Goal: Information Seeking & Learning: Learn about a topic

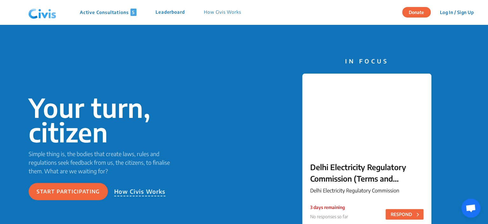
click at [97, 10] on p "Active Consultations 5" at bounding box center [108, 12] width 57 height 7
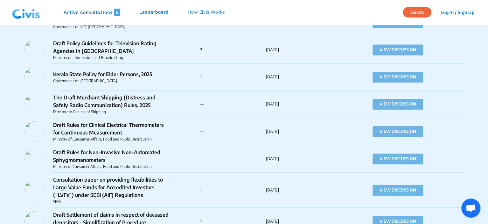
scroll to position [986, 0]
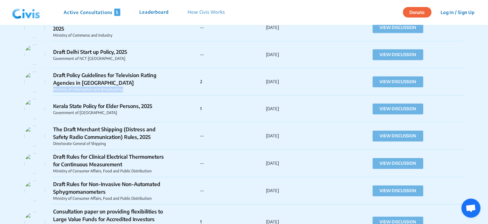
drag, startPoint x: 123, startPoint y: 90, endPoint x: 53, endPoint y: 90, distance: 70.0
click at [53, 90] on p "Ministry of Information and Broadcasting" at bounding box center [112, 89] width 118 height 6
copy p "Ministry of Information and Broadcasting"
click at [126, 95] on div "Kerala State Policy for Elder Persons, 2025 Government of Kerala 1 31st Aug 25 …" at bounding box center [243, 108] width 439 height 27
drag, startPoint x: 125, startPoint y: 90, endPoint x: 72, endPoint y: 90, distance: 53.1
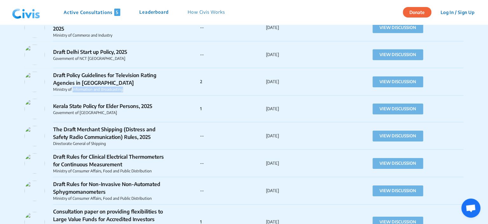
click at [72, 90] on p "Ministry of Information and Broadcasting" at bounding box center [112, 89] width 118 height 6
copy p "Information and Broadcasting"
drag, startPoint x: 93, startPoint y: 84, endPoint x: 52, endPoint y: 77, distance: 40.7
click at [52, 77] on div "Draft Policy Guidelines for Television Rating Agencies in India Ministry of Inf…" at bounding box center [112, 81] width 176 height 21
copy p "Draft Policy Guidelines for Television Rating Agencies in [GEOGRAPHIC_DATA]"
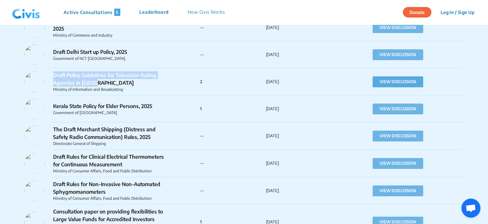
click at [402, 81] on button "VIEW DISCUSSION" at bounding box center [397, 81] width 51 height 11
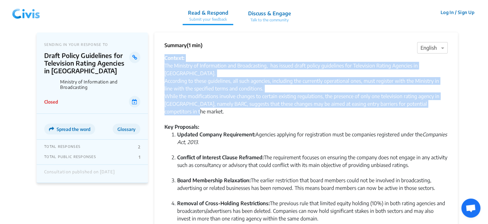
drag, startPoint x: 164, startPoint y: 58, endPoint x: 203, endPoint y: 105, distance: 61.2
click at [203, 105] on div "Context: The Ministry of Information and Broadcasting, has issued draft policy …" at bounding box center [305, 171] width 283 height 234
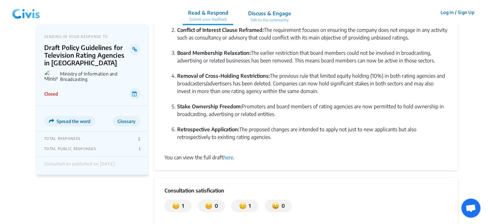
scroll to position [159, 0]
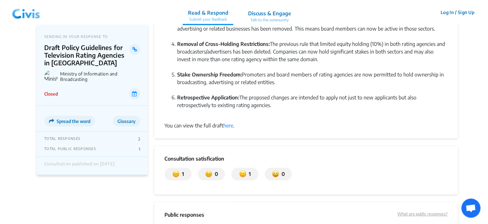
click at [273, 98] on li "Retrospective Application: The proposed changes are intended to apply not just …" at bounding box center [312, 104] width 270 height 23
copy div "Context: The Ministry of Information and Broadcasting, has issued draft policy …"
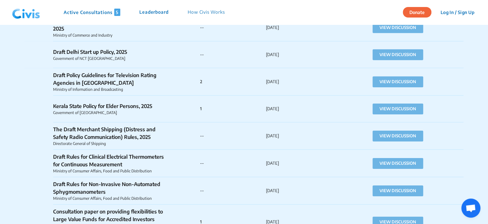
scroll to position [954, 0]
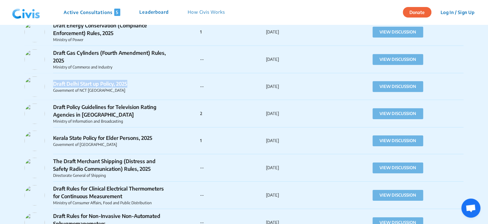
drag, startPoint x: 128, startPoint y: 82, endPoint x: 55, endPoint y: 84, distance: 73.8
click at [55, 84] on p "Draft Delhi Start up Policy, 2025" at bounding box center [112, 84] width 118 height 8
copy p "Draft Delhi Start up Policy, 2025"
drag, startPoint x: 100, startPoint y: 91, endPoint x: 80, endPoint y: 91, distance: 19.7
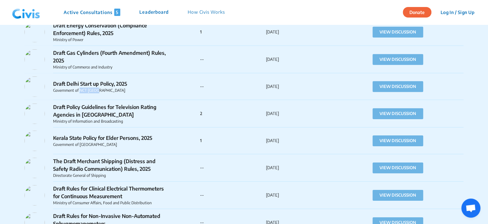
click at [80, 91] on p "Government of NCT [GEOGRAPHIC_DATA]" at bounding box center [112, 90] width 118 height 6
copy p "NCT Delhi"
click at [405, 88] on button "VIEW DISCUSSION" at bounding box center [397, 86] width 51 height 11
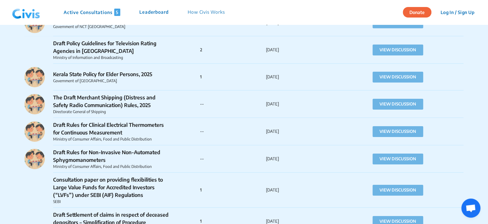
scroll to position [954, 0]
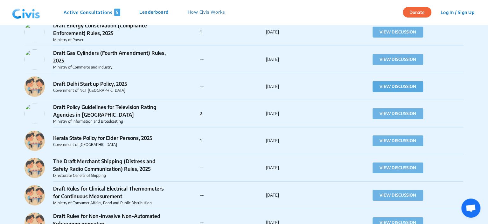
click at [390, 85] on button "VIEW DISCUSSION" at bounding box center [397, 86] width 51 height 11
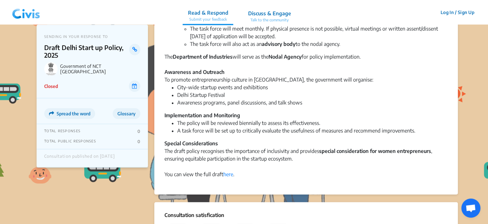
scroll to position [456, 0]
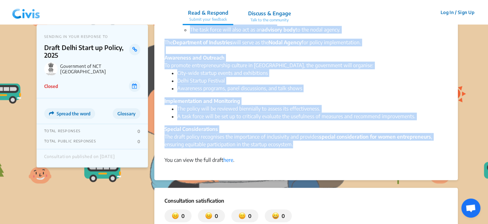
drag, startPoint x: 164, startPoint y: 45, endPoint x: 295, endPoint y: 146, distance: 165.2
copy div "Summary × English The Government of Delhi has released the Draft Delhi Start up…"
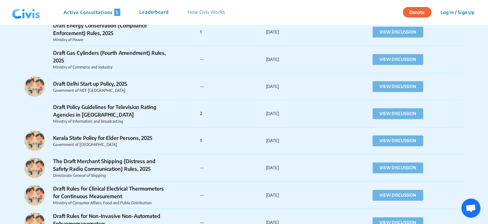
scroll to position [922, 0]
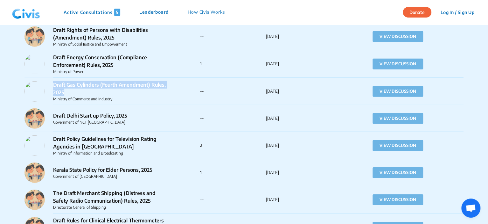
drag, startPoint x: 64, startPoint y: 92, endPoint x: 53, endPoint y: 85, distance: 12.8
click at [53, 85] on p "Draft Gas Cylinders (Fourth Amendment) Rules, 2025" at bounding box center [112, 88] width 118 height 15
copy p "Draft Gas Cylinders (Fourth Amendment) Rules, 2025"
drag, startPoint x: 114, startPoint y: 100, endPoint x: 72, endPoint y: 101, distance: 41.4
click at [72, 101] on p "Ministry of Commerce and Industry" at bounding box center [112, 99] width 118 height 6
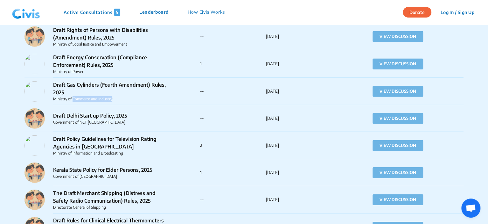
copy p "Commerce and Industry"
click at [407, 92] on button "VIEW DISCUSSION" at bounding box center [397, 91] width 51 height 11
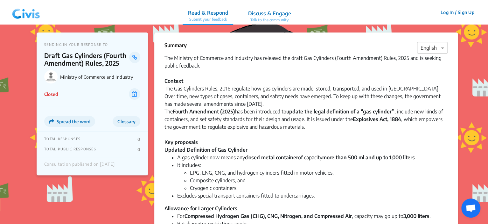
click at [435, 48] on div at bounding box center [432, 48] width 30 height 8
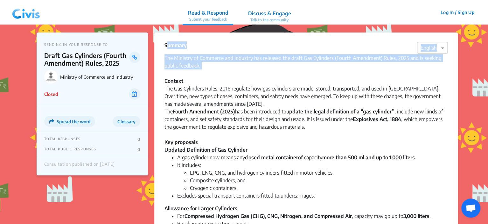
drag, startPoint x: 165, startPoint y: 45, endPoint x: 211, endPoint y: 72, distance: 53.3
click at [211, 72] on div "Summary × English The Ministry of Commerce and Industry has released the draft …" at bounding box center [305, 165] width 303 height 267
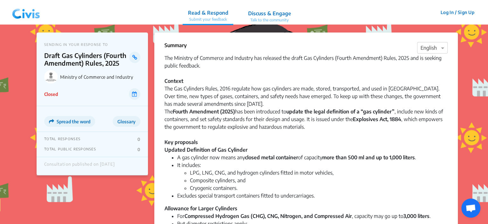
click at [245, 95] on div "The Gas Cylinders Rules, 2016 regulate how gas cylinders are made, stored, tran…" at bounding box center [305, 96] width 283 height 23
drag, startPoint x: 164, startPoint y: 45, endPoint x: 184, endPoint y: 78, distance: 37.8
click at [184, 78] on div "Summary × English The Ministry of Commerce and Industry has released the draft …" at bounding box center [305, 165] width 303 height 267
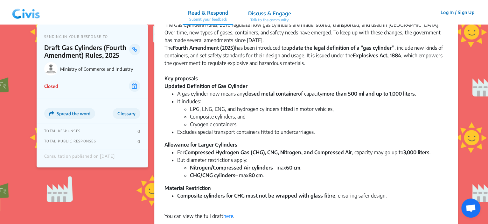
scroll to position [191, 0]
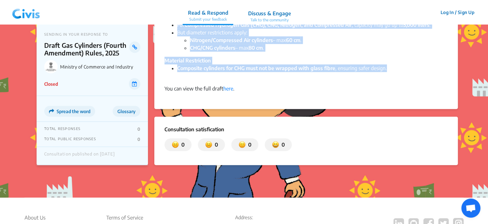
click at [395, 68] on li "Composite cylinders for CHG must not be wrapped with glass fibre , ensuring saf…" at bounding box center [312, 71] width 270 height 15
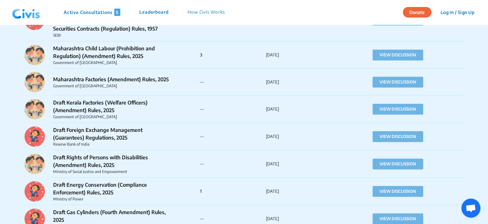
scroll to position [859, 0]
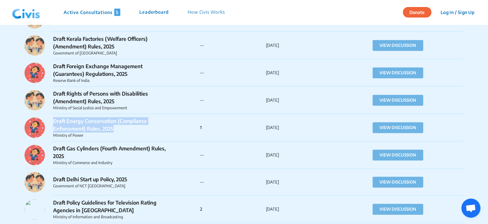
drag, startPoint x: 115, startPoint y: 128, endPoint x: 54, endPoint y: 122, distance: 61.7
click at [54, 122] on p "Draft Energy Conservation (Compliance Enforcement) Rules, 2025" at bounding box center [112, 124] width 118 height 15
click at [405, 129] on button "VIEW DISCUSSION" at bounding box center [397, 127] width 51 height 11
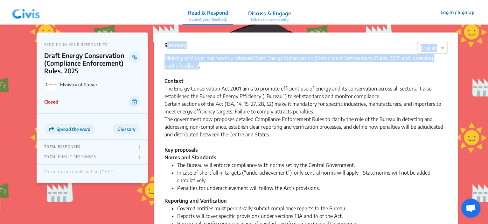
drag, startPoint x: 165, startPoint y: 46, endPoint x: 185, endPoint y: 64, distance: 27.0
click at [185, 64] on div "Summary × English Ministry of Power has recently released Draft Energy Conserva…" at bounding box center [305, 183] width 303 height 303
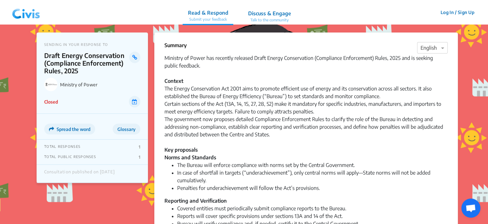
click at [210, 77] on div "Ministry of Power has recently released Draft Energy Conservation (Compliance E…" at bounding box center [305, 69] width 283 height 31
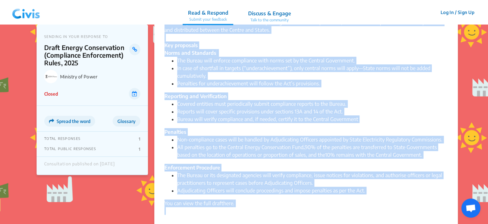
scroll to position [134, 0]
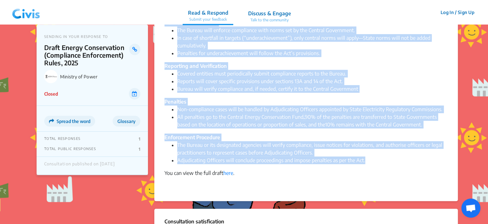
drag, startPoint x: 164, startPoint y: 44, endPoint x: 368, endPoint y: 162, distance: 235.2
click at [366, 162] on div "Summary × English Ministry of Power has recently released Draft Energy Conserva…" at bounding box center [305, 49] width 303 height 303
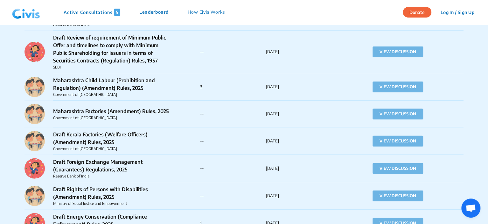
scroll to position [795, 0]
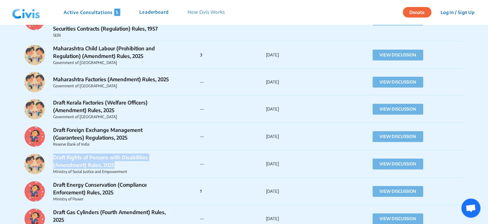
drag, startPoint x: 115, startPoint y: 164, endPoint x: 54, endPoint y: 156, distance: 61.2
click at [54, 156] on p "Draft Rights of Persons with Disabilities (Amendment) Rules, 2025" at bounding box center [112, 160] width 118 height 15
drag, startPoint x: 132, startPoint y: 172, endPoint x: 72, endPoint y: 172, distance: 59.5
click at [72, 172] on p "Ministry of Social Justice and Empowerment" at bounding box center [112, 172] width 118 height 6
click at [227, 165] on p "--" at bounding box center [233, 164] width 66 height 6
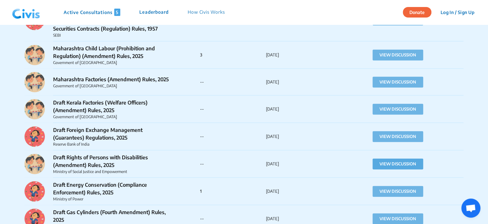
click at [407, 165] on button "VIEW DISCUSSION" at bounding box center [397, 163] width 51 height 11
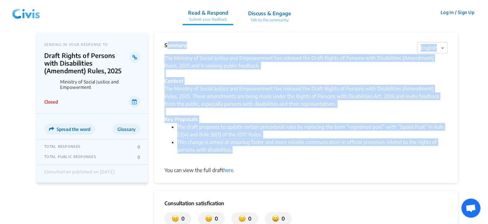
drag, startPoint x: 165, startPoint y: 45, endPoint x: 234, endPoint y: 149, distance: 124.7
click at [234, 149] on div "Summary × English The Ministry of Social Justice and Empowerment has released t…" at bounding box center [305, 107] width 303 height 150
click at [243, 145] on li "This change is aimed at ensuring faster and more reliable communication in offi…" at bounding box center [312, 149] width 270 height 23
drag, startPoint x: 165, startPoint y: 46, endPoint x: 234, endPoint y: 148, distance: 123.4
click at [234, 148] on div "Summary × English The Ministry of Social Justice and Empowerment has released t…" at bounding box center [305, 107] width 303 height 150
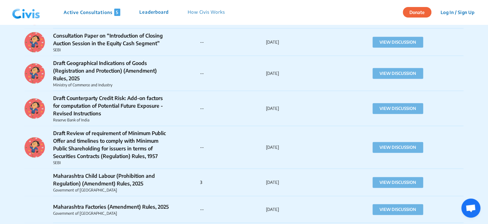
scroll to position [795, 0]
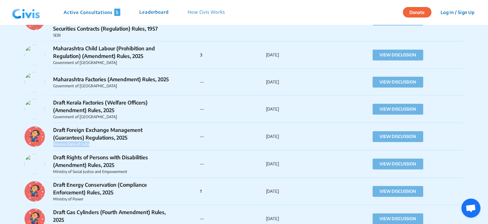
drag, startPoint x: 90, startPoint y: 145, endPoint x: 53, endPoint y: 146, distance: 36.9
click at [53, 146] on p "Reserve Bank of India" at bounding box center [112, 144] width 118 height 6
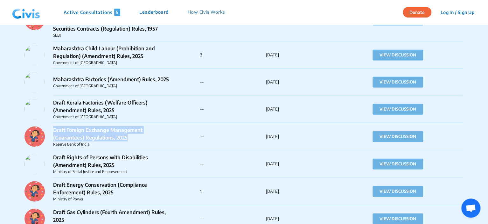
drag, startPoint x: 128, startPoint y: 137, endPoint x: 53, endPoint y: 131, distance: 75.3
click at [53, 131] on p "Draft Foreign Exchange Management (Guarantees) Regulations, 2025" at bounding box center [112, 133] width 118 height 15
click at [393, 136] on button "VIEW DISCUSSION" at bounding box center [397, 136] width 51 height 11
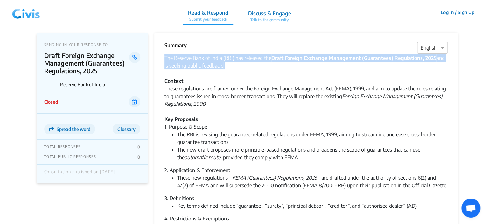
drag, startPoint x: 165, startPoint y: 57, endPoint x: 222, endPoint y: 70, distance: 58.6
click at [222, 70] on div "The Reserve Bank of India (RBI) has released the Draft Foreign Exchange Managem…" at bounding box center [305, 69] width 283 height 31
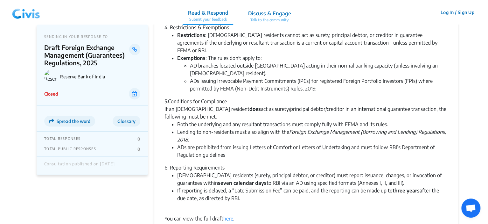
scroll to position [254, 0]
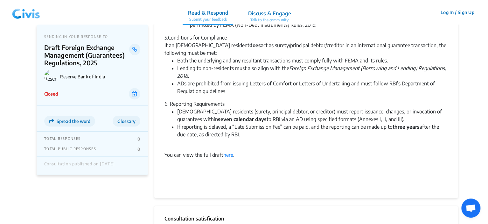
click at [243, 123] on li "If reporting is delayed, a “Late Submission Fee” can be paid, and the reporting…" at bounding box center [312, 134] width 270 height 23
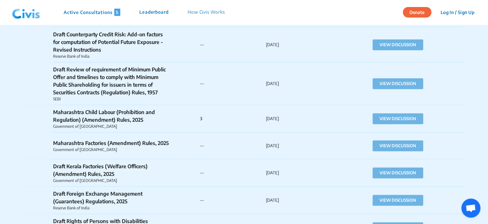
scroll to position [763, 0]
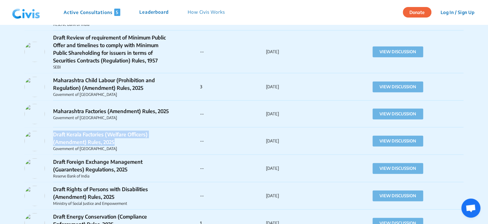
drag, startPoint x: 115, startPoint y: 142, endPoint x: 53, endPoint y: 136, distance: 62.0
click at [53, 136] on p "Draft Kerala Factories (Welfare Officers) (Amendment) Rules, 2025" at bounding box center [112, 137] width 118 height 15
click at [388, 144] on button "VIEW DISCUSSION" at bounding box center [397, 140] width 51 height 11
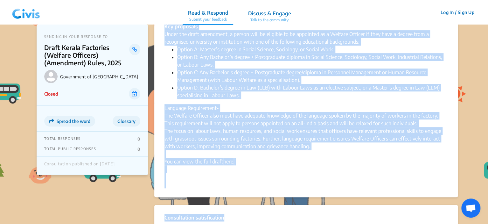
scroll to position [102, 0]
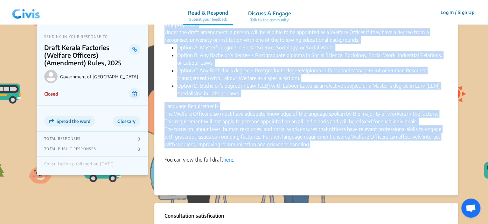
drag, startPoint x: 164, startPoint y: 58, endPoint x: 314, endPoint y: 146, distance: 174.2
click at [314, 146] on div "Government of Kerala has released the Draft Kerala Factories (Welfare Officers)…" at bounding box center [305, 69] width 283 height 234
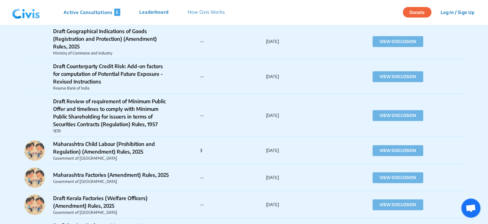
scroll to position [731, 0]
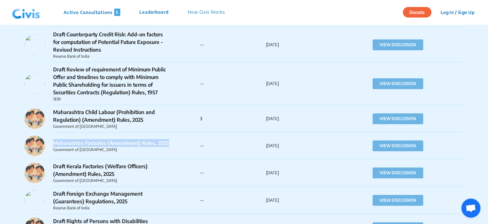
drag, startPoint x: 169, startPoint y: 142, endPoint x: 54, endPoint y: 143, distance: 115.4
click at [54, 143] on p "Maharashtra Factories (Amendment) Rules, 2025" at bounding box center [112, 143] width 118 height 8
drag, startPoint x: 101, startPoint y: 148, endPoint x: 80, endPoint y: 148, distance: 21.0
click at [80, 148] on p "Government of [GEOGRAPHIC_DATA]" at bounding box center [112, 150] width 118 height 6
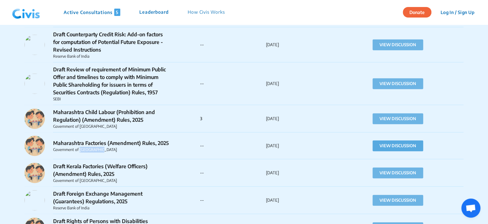
click at [402, 146] on button "VIEW DISCUSSION" at bounding box center [397, 145] width 51 height 11
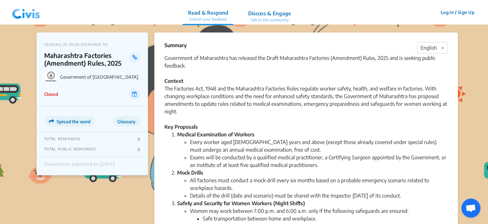
drag, startPoint x: 164, startPoint y: 57, endPoint x: 192, endPoint y: 68, distance: 29.7
click at [192, 68] on div "Government of Maharashtra has released the Draft Maharashtra Factories (Amendme…" at bounding box center [305, 65] width 283 height 23
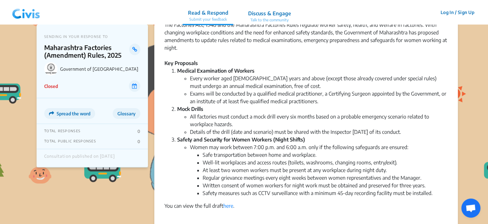
scroll to position [127, 0]
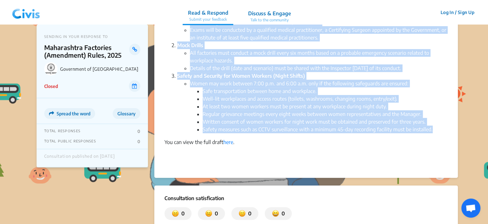
click at [433, 129] on li "Safety measures such as CCTV surveillance with a minimum 45-day recording facil…" at bounding box center [325, 129] width 245 height 8
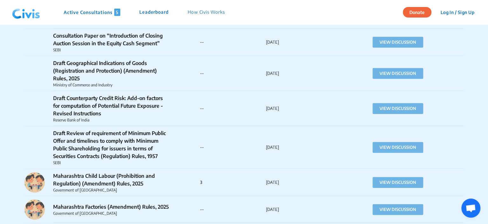
scroll to position [731, 0]
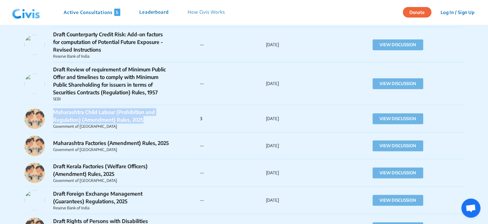
drag, startPoint x: 143, startPoint y: 120, endPoint x: 54, endPoint y: 114, distance: 89.5
click at [54, 114] on p "Maharashtra Child Labour (Prohibition and Regulation) (Amendment) Rules, 2025" at bounding box center [112, 115] width 118 height 15
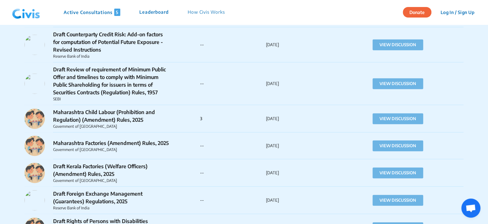
click at [218, 128] on div "Maharashtra Child Labour (Prohibition and Regulation) (Amendment) Rules, 2025 G…" at bounding box center [243, 118] width 439 height 27
click at [377, 118] on button "VIEW DISCUSSION" at bounding box center [397, 118] width 51 height 11
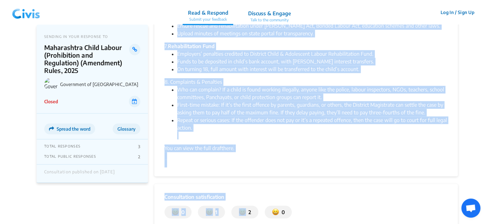
scroll to position [487, 0]
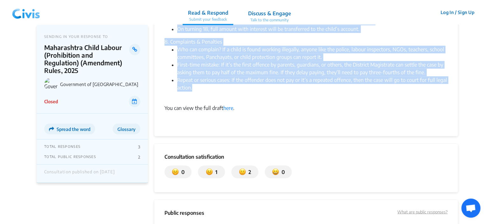
drag, startPoint x: 164, startPoint y: 58, endPoint x: 203, endPoint y: 91, distance: 51.9
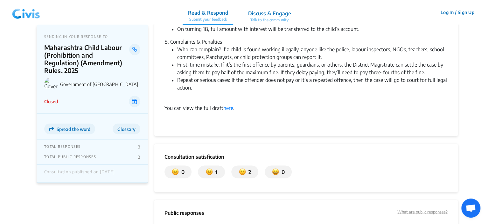
click at [215, 96] on li "Repeat or serious cases: If the offender does not pay or it’s a repeated offenc…" at bounding box center [312, 87] width 270 height 23
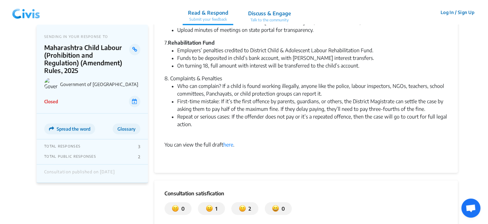
scroll to position [457, 0]
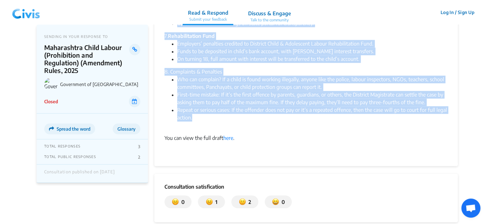
drag, startPoint x: 165, startPoint y: 58, endPoint x: 193, endPoint y: 119, distance: 67.7
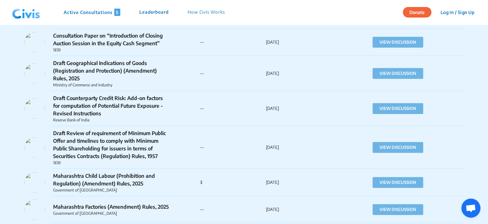
scroll to position [700, 0]
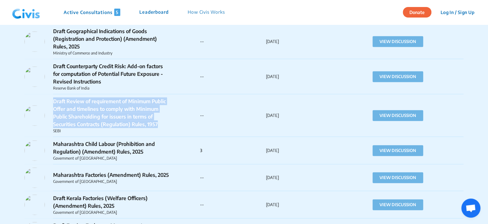
drag, startPoint x: 160, startPoint y: 124, endPoint x: 54, endPoint y: 104, distance: 108.1
click at [54, 104] on p "Draft Review of requirement of Minimum Public Offer and timelines to comply wit…" at bounding box center [112, 112] width 118 height 31
copy p "Draft Review of requirement of Minimum Public Offer and timelines to comply wit…"
click at [393, 118] on button "VIEW DISCUSSION" at bounding box center [397, 115] width 51 height 11
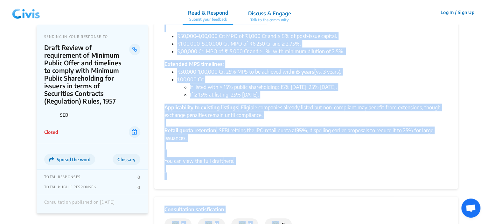
scroll to position [210, 0]
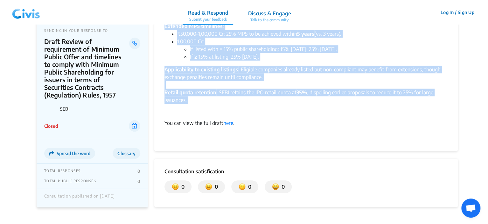
drag, startPoint x: 165, startPoint y: 58, endPoint x: 203, endPoint y: 107, distance: 62.1
copy div "Loremipsum Dolorsit Ametc ad Elits (DOEI) tem incididu utl etdol Magnaa en admi…"
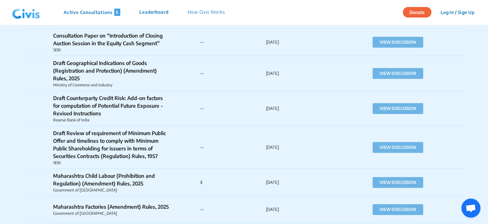
scroll to position [636, 0]
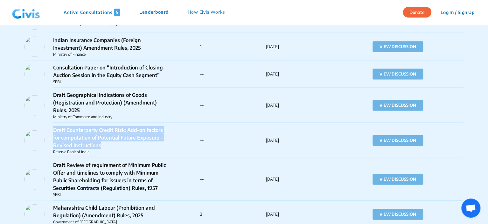
drag, startPoint x: 105, startPoint y: 145, endPoint x: 53, endPoint y: 129, distance: 54.0
click at [53, 129] on p "Draft Counterparty Credit Risk: Add-on factors for computation of Potential Fut…" at bounding box center [112, 137] width 118 height 23
copy p "Draft Counterparty Credit Risk: Add-on factors for computation of Potential Fut…"
click at [388, 141] on button "VIEW DISCUSSION" at bounding box center [397, 140] width 51 height 11
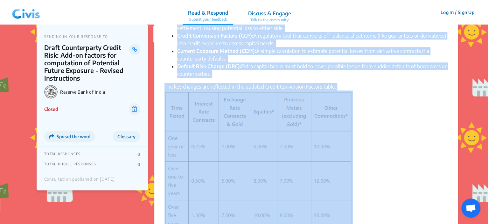
scroll to position [147, 0]
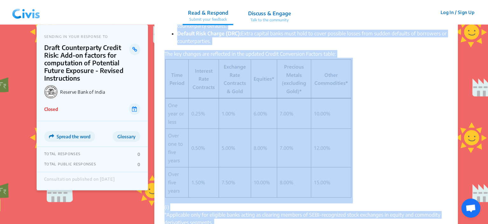
drag, startPoint x: 165, startPoint y: 58, endPoint x: 228, endPoint y: 81, distance: 66.5
click at [228, 81] on div "The Reserve Bank of India has released the Draft (Counterparty Credit Risk: Add…" at bounding box center [305, 74] width 283 height 334
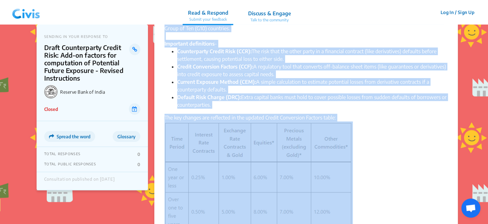
scroll to position [0, 0]
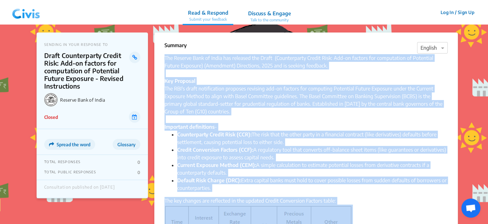
click at [315, 127] on div "The Reserve Bank of India has released the Draft (Counterparty Credit Risk: Add…" at bounding box center [305, 92] width 283 height 76
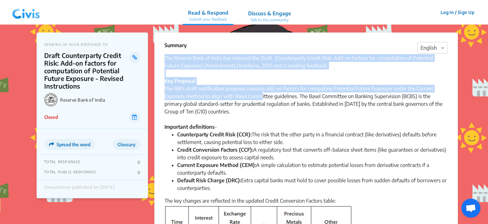
drag, startPoint x: 165, startPoint y: 57, endPoint x: 261, endPoint y: 94, distance: 103.5
click at [261, 94] on div "The Reserve Bank of India has released the Draft (Counterparty Credit Risk: Add…" at bounding box center [305, 92] width 283 height 76
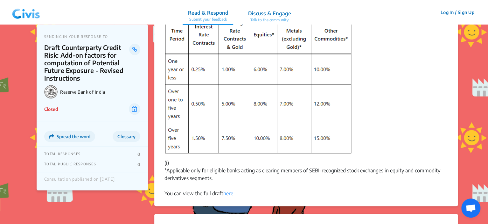
scroll to position [286, 0]
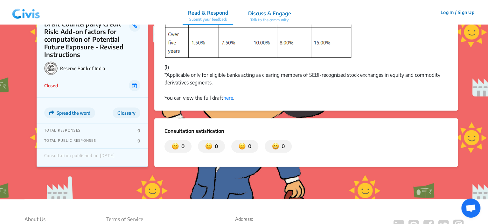
click at [220, 82] on div "The key changes are reflected in the updated Credit Conversion Factors table: (…" at bounding box center [305, 1] width 283 height 183
copy div "Lor Ipsumdo Sita co Adipi eli seddoeiu tem Incid (Utlaboreetdo Magnaa Enim: Adm…"
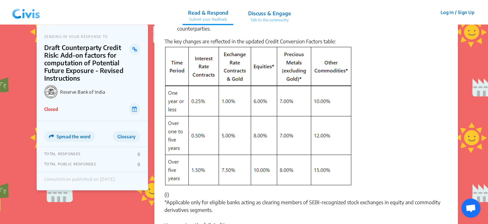
click at [288, 134] on img at bounding box center [258, 115] width 188 height 140
click at [380, 114] on div "The key changes are reflected in the updated Credit Conversion Factors table: (…" at bounding box center [305, 129] width 283 height 183
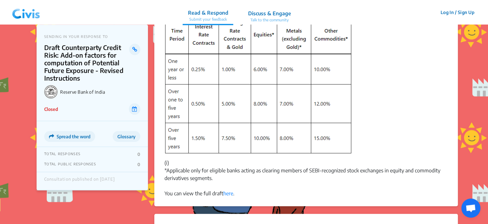
scroll to position [127, 0]
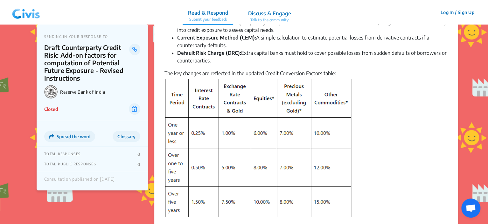
click at [269, 134] on img at bounding box center [258, 147] width 188 height 140
click at [231, 104] on img at bounding box center [258, 147] width 188 height 140
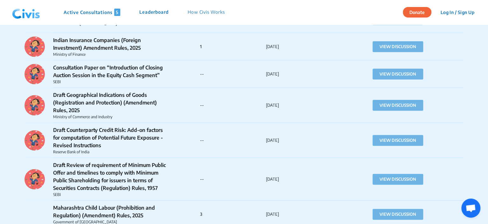
scroll to position [604, 0]
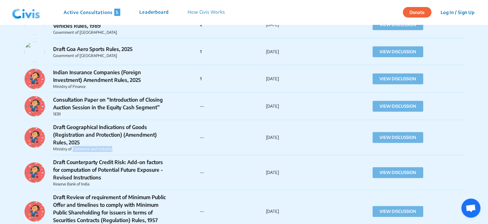
drag, startPoint x: 113, startPoint y: 147, endPoint x: 72, endPoint y: 150, distance: 40.2
click at [72, 150] on p "Ministry of Commerce and Industry" at bounding box center [112, 149] width 118 height 6
copy p "Commerce and Industry"
click at [200, 146] on div "Draft Geographical Indications of Goods (Registration and Protection) (Amendmen…" at bounding box center [243, 137] width 439 height 35
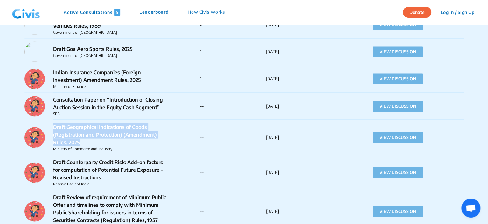
drag, startPoint x: 80, startPoint y: 141, endPoint x: 55, endPoint y: 128, distance: 28.6
click at [55, 128] on p "Draft Geographical Indications of Goods (Registration and Protection) (Amendmen…" at bounding box center [112, 134] width 118 height 23
copy p "Draft Geographical Indications of Goods (Registration and Protection) (Amendmen…"
click at [378, 140] on button "VIEW DISCUSSION" at bounding box center [397, 137] width 51 height 11
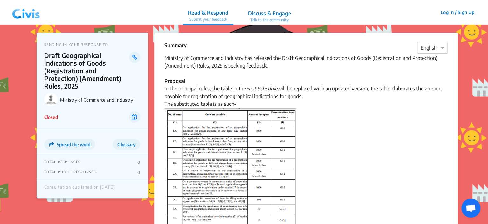
drag, startPoint x: 165, startPoint y: 58, endPoint x: 244, endPoint y: 160, distance: 128.6
click at [247, 88] on em "First Schedule" at bounding box center [261, 88] width 31 height 6
drag, startPoint x: 165, startPoint y: 56, endPoint x: 303, endPoint y: 97, distance: 143.7
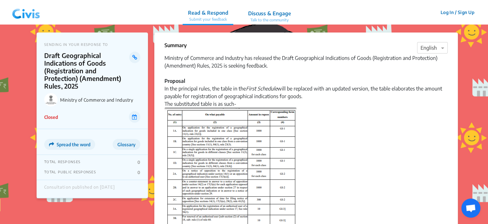
click at [303, 97] on div "Ministry of Commerce and Industry has released the Draft Geographical Indicatio…" at bounding box center [305, 80] width 283 height 53
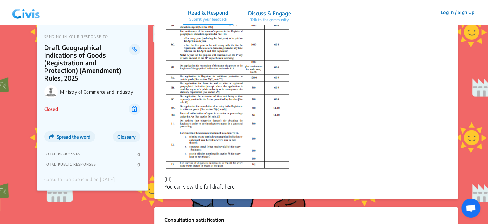
scroll to position [604, 0]
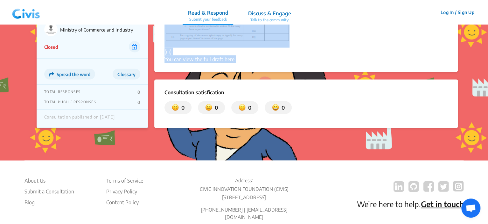
click at [234, 61] on div "You can view the full draft here." at bounding box center [305, 59] width 283 height 8
copy div "Ministry of Commerce and Industry has released the Draft Geographical Indicatio…"
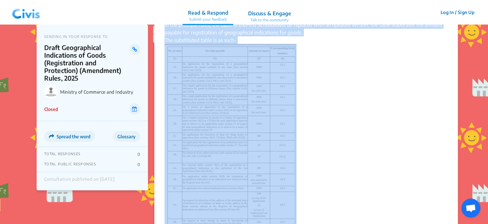
scroll to position [0, 0]
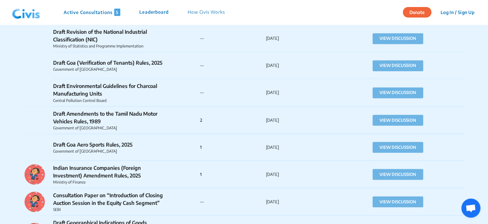
scroll to position [541, 0]
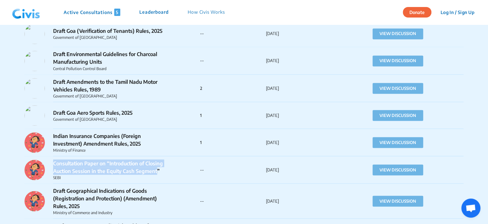
drag, startPoint x: 157, startPoint y: 171, endPoint x: 52, endPoint y: 164, distance: 105.2
click at [52, 164] on div "Consultation Paper on “Introduction of Closing Auction Session in the Equity Ca…" at bounding box center [112, 169] width 176 height 21
copy p "Consultation Paper on “Introduction of Closing Auction Session in the Equity Ca…"
click at [382, 168] on button "VIEW DISCUSSION" at bounding box center [397, 169] width 51 height 11
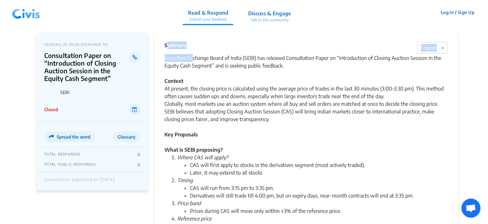
drag, startPoint x: 165, startPoint y: 45, endPoint x: 193, endPoint y: 61, distance: 32.3
click at [193, 61] on div "Summary × English Securities Exchange Board of India (SEBI) has released Consul…" at bounding box center [305, 202] width 303 height 341
drag, startPoint x: 198, startPoint y: 70, endPoint x: 179, endPoint y: 66, distance: 19.5
click at [198, 70] on div "Securities Exchange Board of India (SEBI) has released Consultation Paper on “I…" at bounding box center [305, 69] width 283 height 31
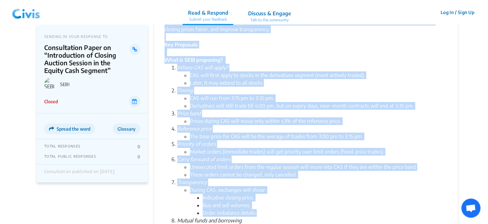
scroll to position [139, 0]
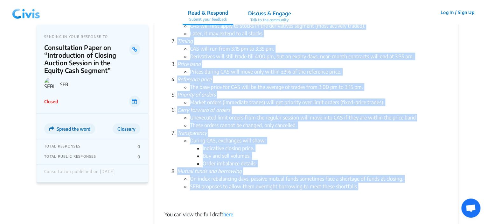
drag, startPoint x: 164, startPoint y: 58, endPoint x: 360, endPoint y: 189, distance: 235.5
click at [360, 189] on div "Summary × English Securities Exchange Board of India (SEBI) has released Consul…" at bounding box center [305, 63] width 303 height 341
copy div "Loremipsum Dolorsit Ametc ad Elits (DOEI) tem incididu Utlaboreetdo Magna al “E…"
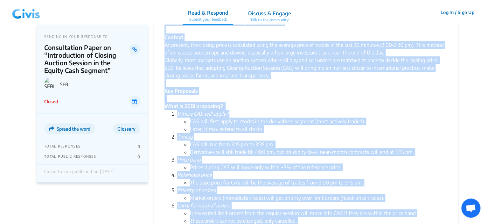
scroll to position [0, 0]
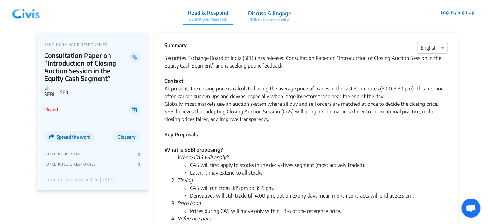
click at [190, 44] on div "Summary × English" at bounding box center [305, 47] width 283 height 13
drag, startPoint x: 188, startPoint y: 47, endPoint x: 164, endPoint y: 48, distance: 24.2
click at [164, 48] on div "Summary × English Securities Exchange Board of India (SEBI) has released Consul…" at bounding box center [305, 202] width 303 height 341
copy p "Summary"
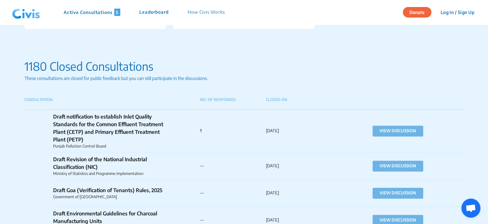
scroll to position [541, 0]
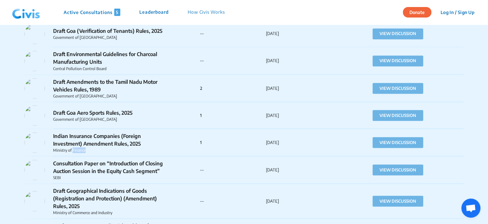
drag, startPoint x: 86, startPoint y: 149, endPoint x: 73, endPoint y: 151, distance: 13.1
click at [73, 151] on p "Ministry of Finance" at bounding box center [112, 150] width 118 height 6
drag, startPoint x: 113, startPoint y: 142, endPoint x: 58, endPoint y: 141, distance: 55.3
click at [53, 137] on p "Indian Insurance Companies (Foreign Investment) Amendment Rules, 2025" at bounding box center [112, 139] width 118 height 15
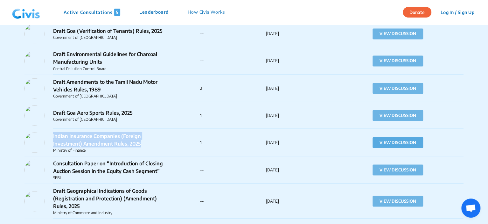
click at [388, 139] on button "VIEW DISCUSSION" at bounding box center [397, 142] width 51 height 11
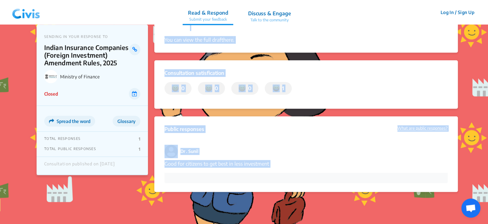
scroll to position [296, 0]
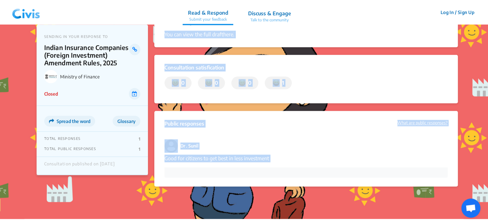
drag, startPoint x: 165, startPoint y: 45, endPoint x: 248, endPoint y: 48, distance: 83.7
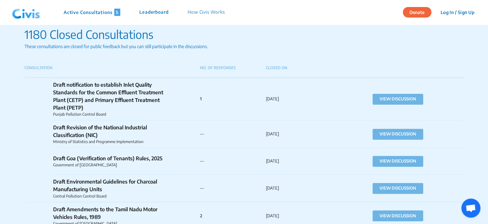
scroll to position [509, 0]
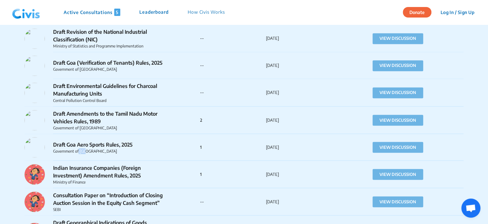
drag, startPoint x: 87, startPoint y: 151, endPoint x: 79, endPoint y: 152, distance: 8.4
click at [79, 152] on p "Government of [GEOGRAPHIC_DATA]" at bounding box center [112, 151] width 118 height 6
drag, startPoint x: 139, startPoint y: 142, endPoint x: 53, endPoint y: 143, distance: 85.2
click at [53, 143] on p "Draft Goa Aero Sports Rules, 2025" at bounding box center [112, 144] width 118 height 8
click at [384, 149] on button "VIEW DISCUSSION" at bounding box center [397, 146] width 51 height 11
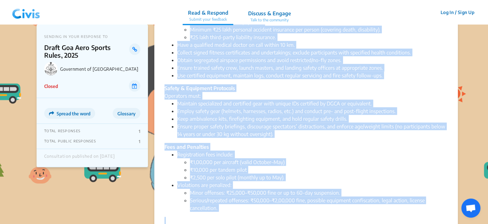
scroll to position [649, 0]
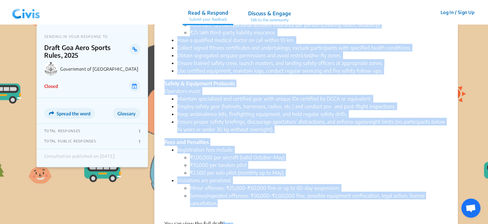
drag, startPoint x: 164, startPoint y: 45, endPoint x: 221, endPoint y: 188, distance: 153.1
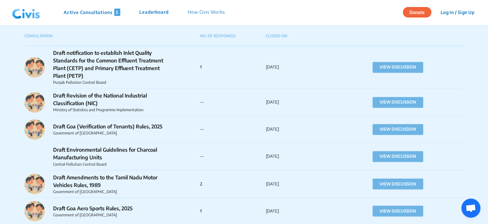
scroll to position [477, 0]
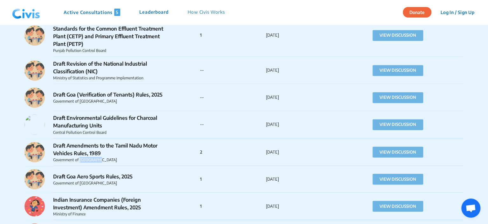
drag, startPoint x: 99, startPoint y: 159, endPoint x: 79, endPoint y: 159, distance: 20.4
click at [79, 159] on p "Government of [GEOGRAPHIC_DATA]" at bounding box center [112, 159] width 118 height 6
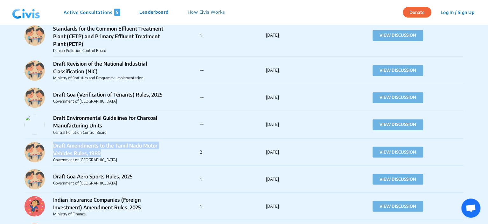
drag, startPoint x: 100, startPoint y: 152, endPoint x: 54, endPoint y: 146, distance: 46.8
click at [54, 146] on p "Draft Amendments to the Tamil Nadu Motor Vehicles Rules, 1989" at bounding box center [112, 148] width 118 height 15
click at [326, 149] on p "[DATE]" at bounding box center [299, 151] width 66 height 6
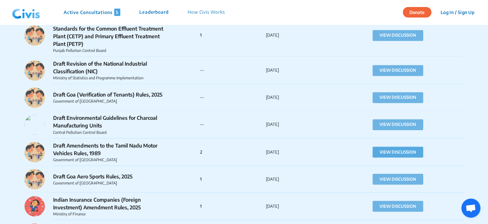
click at [377, 152] on button "VIEW DISCUSSION" at bounding box center [397, 151] width 51 height 11
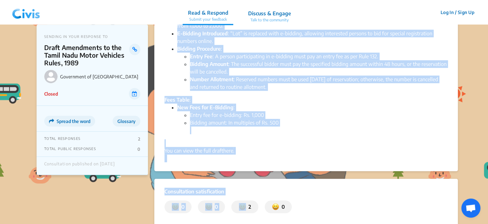
scroll to position [147, 0]
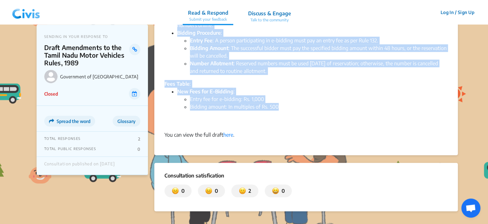
drag, startPoint x: 164, startPoint y: 45, endPoint x: 280, endPoint y: 107, distance: 131.3
click at [280, 107] on div "Summary × English The Government of Tamil Nadu has released the draft amendment…" at bounding box center [305, 20] width 303 height 270
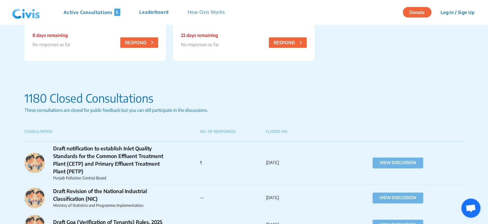
scroll to position [477, 0]
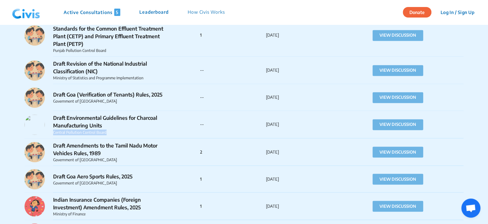
drag, startPoint x: 106, startPoint y: 131, endPoint x: 51, endPoint y: 133, distance: 54.4
click at [51, 133] on div "Draft Environmental Guidelines for Charcoal Manufacturing Units Central Polluti…" at bounding box center [112, 124] width 176 height 21
click at [179, 129] on div "Draft Environmental Guidelines for Charcoal Manufacturing Units Central Polluti…" at bounding box center [112, 124] width 176 height 21
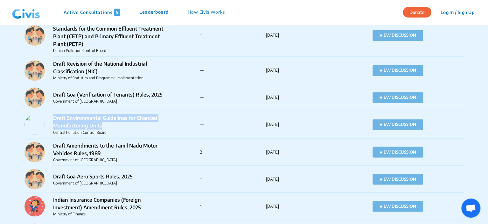
drag, startPoint x: 102, startPoint y: 124, endPoint x: 54, endPoint y: 120, distance: 47.6
click at [54, 120] on p "Draft Environmental Guidelines for Charcoal Manufacturing Units" at bounding box center [112, 121] width 118 height 15
drag, startPoint x: 230, startPoint y: 121, endPoint x: 272, endPoint y: 131, distance: 43.1
click at [230, 121] on p "--" at bounding box center [233, 124] width 66 height 6
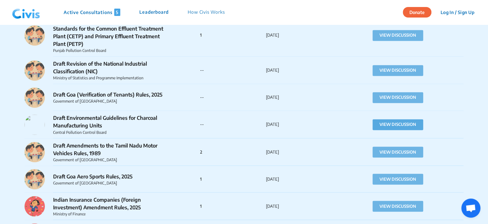
click at [407, 123] on button "VIEW DISCUSSION" at bounding box center [397, 124] width 51 height 11
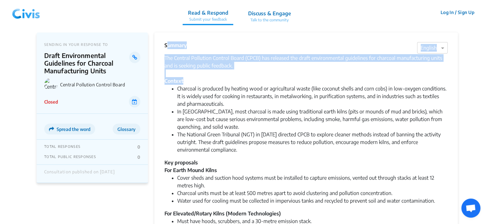
drag, startPoint x: 165, startPoint y: 46, endPoint x: 245, endPoint y: 82, distance: 88.7
click at [245, 82] on div "Summary × English The Central Pollution Control Board (CPCB) has released the d…" at bounding box center [305, 193] width 303 height 323
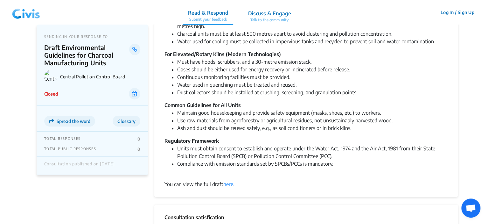
scroll to position [286, 0]
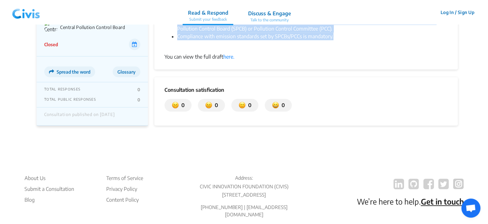
click at [337, 36] on li "Compliance with emission standards set by SPCBs/PCCs is mandatory." at bounding box center [312, 39] width 270 height 15
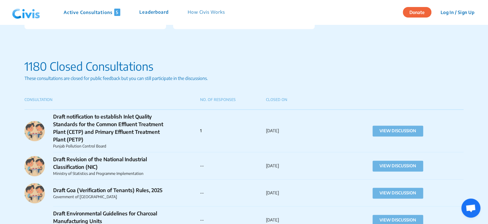
scroll to position [477, 0]
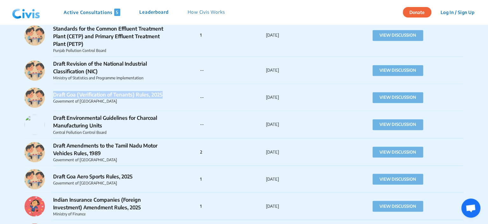
drag, startPoint x: 163, startPoint y: 95, endPoint x: 53, endPoint y: 96, distance: 109.7
click at [53, 96] on p "Draft Goa (Verification of Tenants) Rules, 2025" at bounding box center [112, 95] width 118 height 8
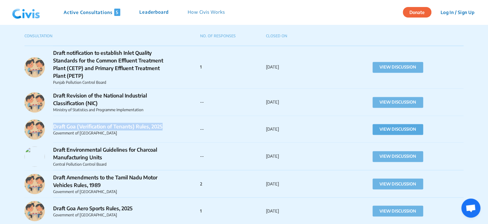
click at [402, 128] on button "VIEW DISCUSSION" at bounding box center [397, 129] width 51 height 11
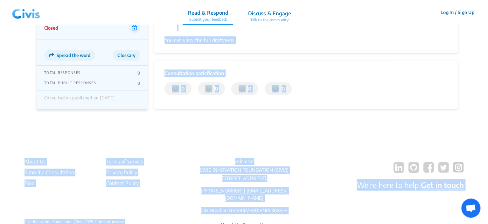
scroll to position [259, 0]
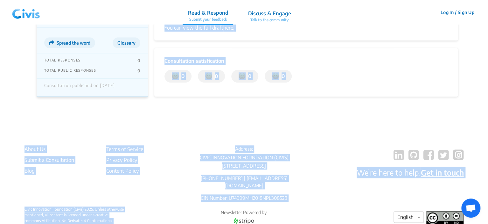
drag, startPoint x: 164, startPoint y: 45, endPoint x: 263, endPoint y: 39, distance: 99.1
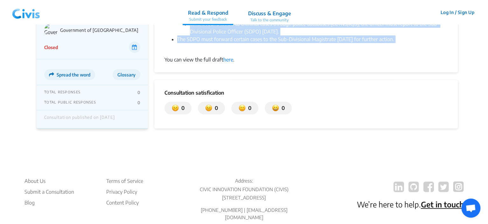
click at [190, 45] on li "The SDPO must forward certain cases to the Sub-Divisional Magistrate [DATE] for…" at bounding box center [312, 42] width 270 height 15
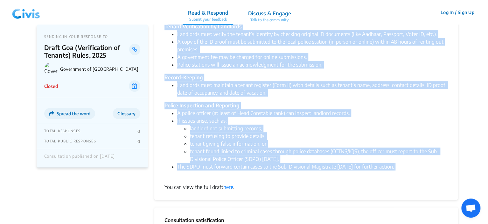
scroll to position [0, 0]
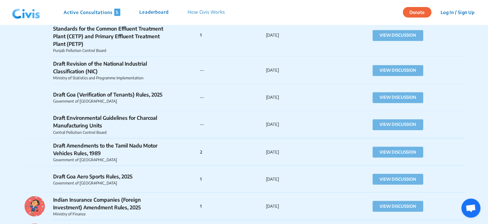
scroll to position [445, 0]
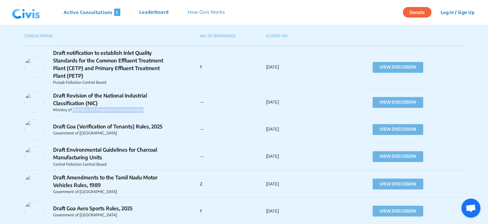
drag, startPoint x: 145, startPoint y: 110, endPoint x: 72, endPoint y: 111, distance: 72.8
click at [72, 111] on p "Ministry of Statistics and Programme Implementation" at bounding box center [112, 110] width 118 height 6
drag, startPoint x: 98, startPoint y: 103, endPoint x: 54, endPoint y: 96, distance: 45.1
click at [54, 96] on p "Draft Revision of the National Industrial Classification (NIC)" at bounding box center [112, 99] width 118 height 15
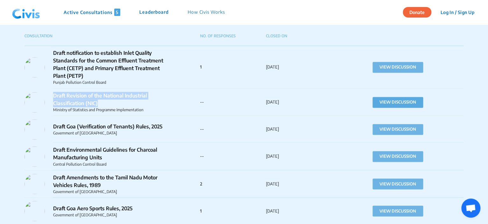
click at [385, 102] on button "VIEW DISCUSSION" at bounding box center [397, 102] width 51 height 11
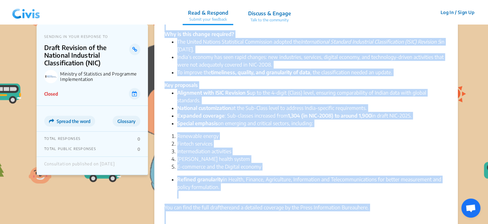
scroll to position [96, 0]
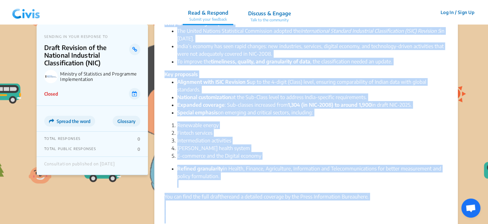
drag, startPoint x: 165, startPoint y: 46, endPoint x: 220, endPoint y: 176, distance: 141.1
click at [220, 176] on div "Summary × English Ministry of Statistics and Programme Implementation has relea…" at bounding box center [305, 84] width 303 height 295
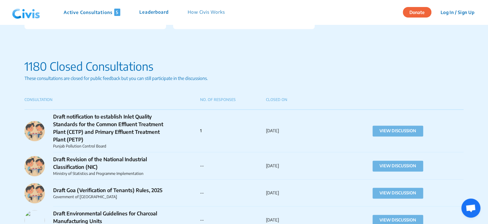
scroll to position [382, 0]
drag, startPoint x: 84, startPoint y: 140, endPoint x: 53, endPoint y: 117, distance: 38.2
click at [53, 117] on p "Draft notification to establish Inlet Quality Standards for the Common Effluent…" at bounding box center [112, 128] width 118 height 31
copy p "Draft notification to establish Inlet Quality Standards for the Common Effluent…"
drag, startPoint x: 106, startPoint y: 146, endPoint x: 66, endPoint y: 147, distance: 39.8
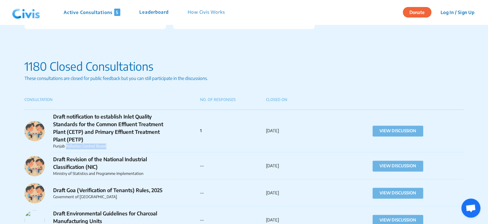
click at [66, 147] on p "Punjab Pollution Control Board" at bounding box center [112, 146] width 118 height 6
click at [67, 155] on p "Draft Revision of the National Industrial Classification (NIC)" at bounding box center [112, 162] width 118 height 15
drag, startPoint x: 109, startPoint y: 145, endPoint x: 53, endPoint y: 147, distance: 56.3
click at [53, 147] on p "Punjab Pollution Control Board" at bounding box center [112, 146] width 118 height 6
copy p "Punjab Pollution Control Board"
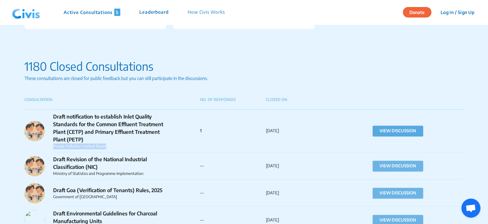
click at [399, 128] on button "VIEW DISCUSSION" at bounding box center [397, 130] width 51 height 11
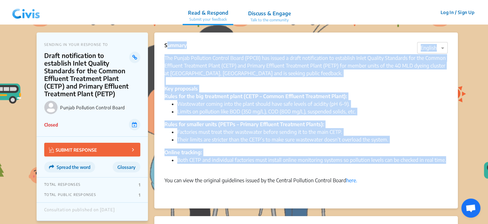
drag, startPoint x: 165, startPoint y: 45, endPoint x: 446, endPoint y: 161, distance: 303.7
click at [446, 161] on div "Summary × English The Punjab Pollution Control Board (PPCB) has issued a draft …" at bounding box center [305, 120] width 303 height 176
copy div "Summary × English The Punjab Pollution Control Board (PPCB) has issued a draft …"
